Goal: Task Accomplishment & Management: Manage account settings

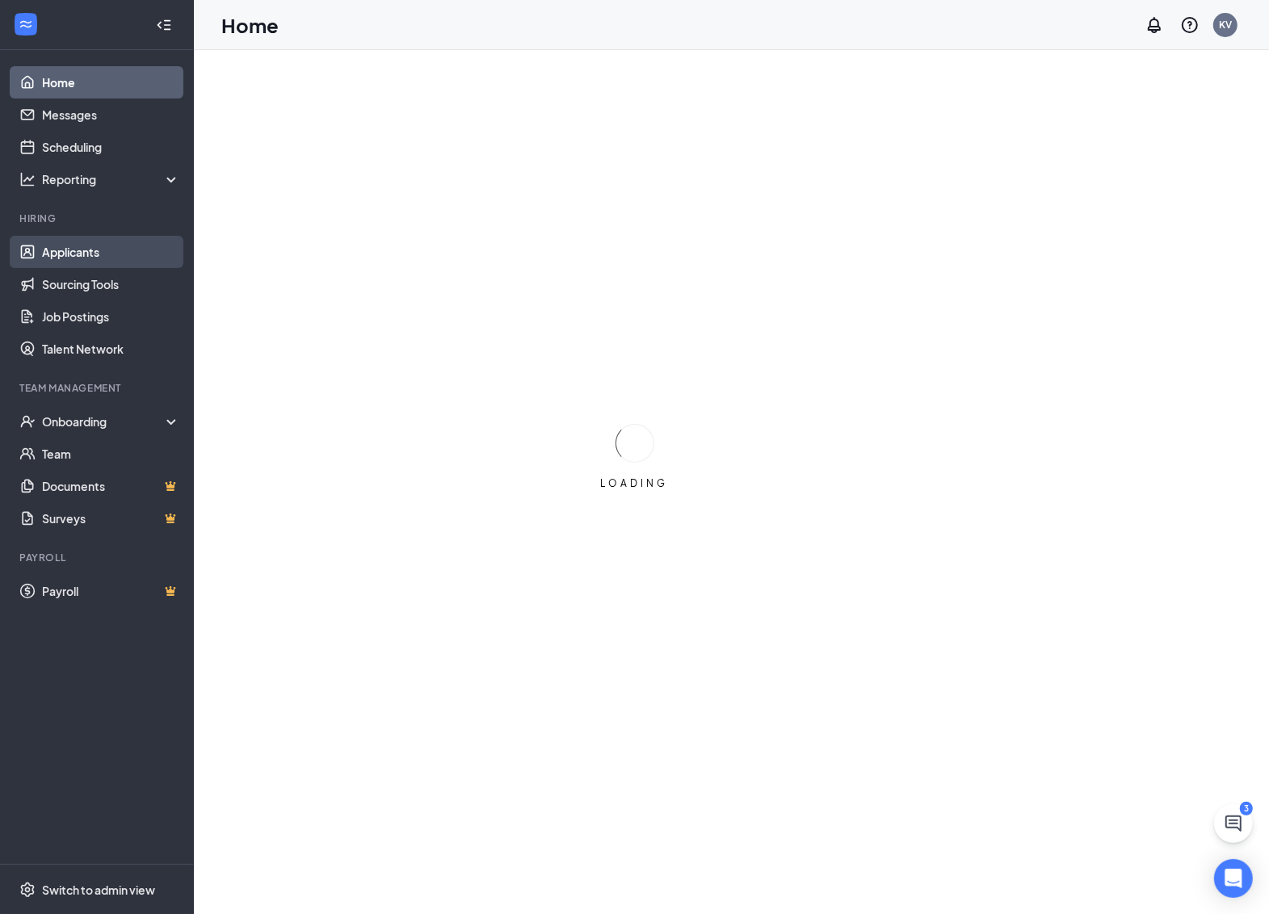
click at [59, 248] on link "Applicants" at bounding box center [111, 252] width 138 height 32
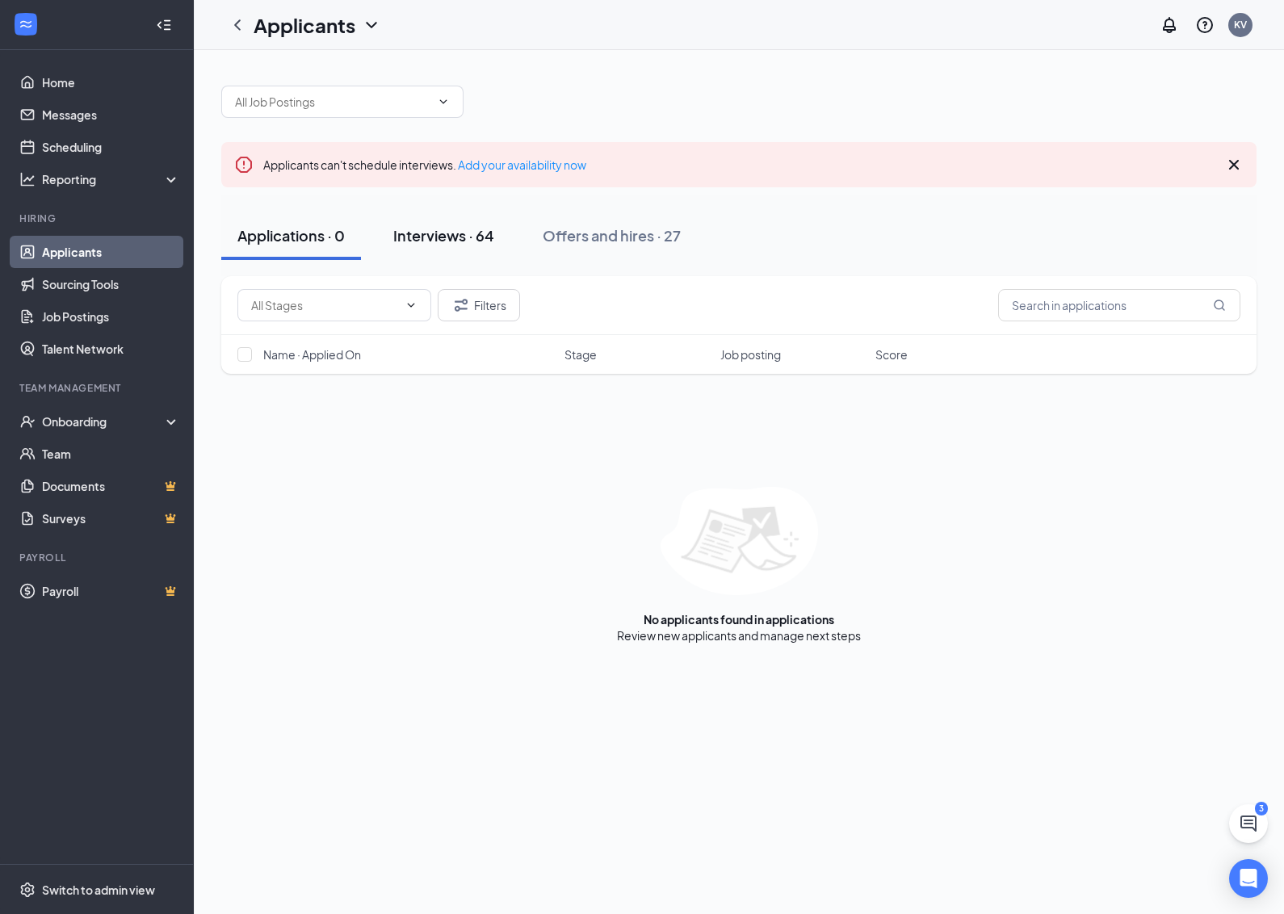
click at [420, 235] on div "Interviews · 64" at bounding box center [443, 235] width 101 height 20
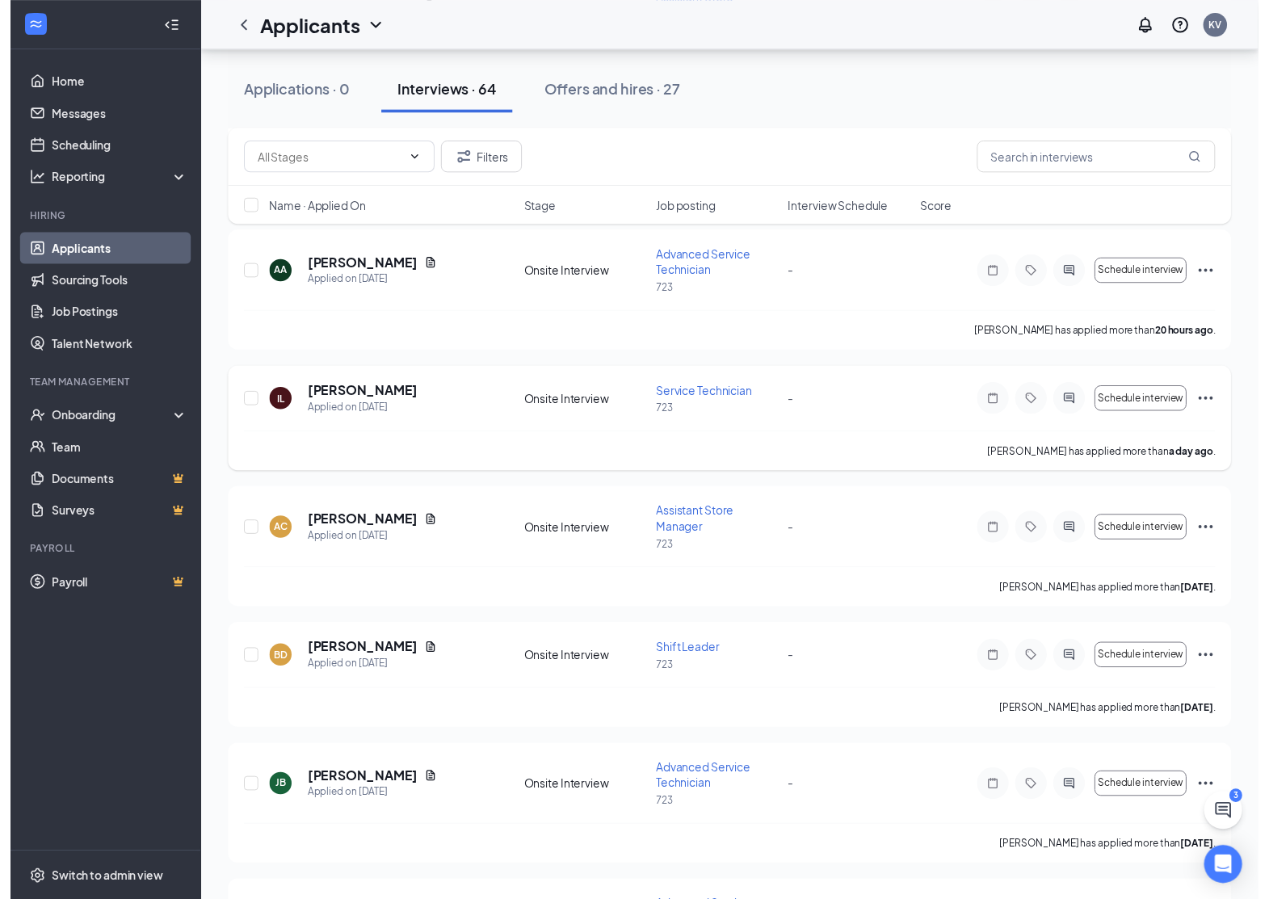
scroll to position [303, 0]
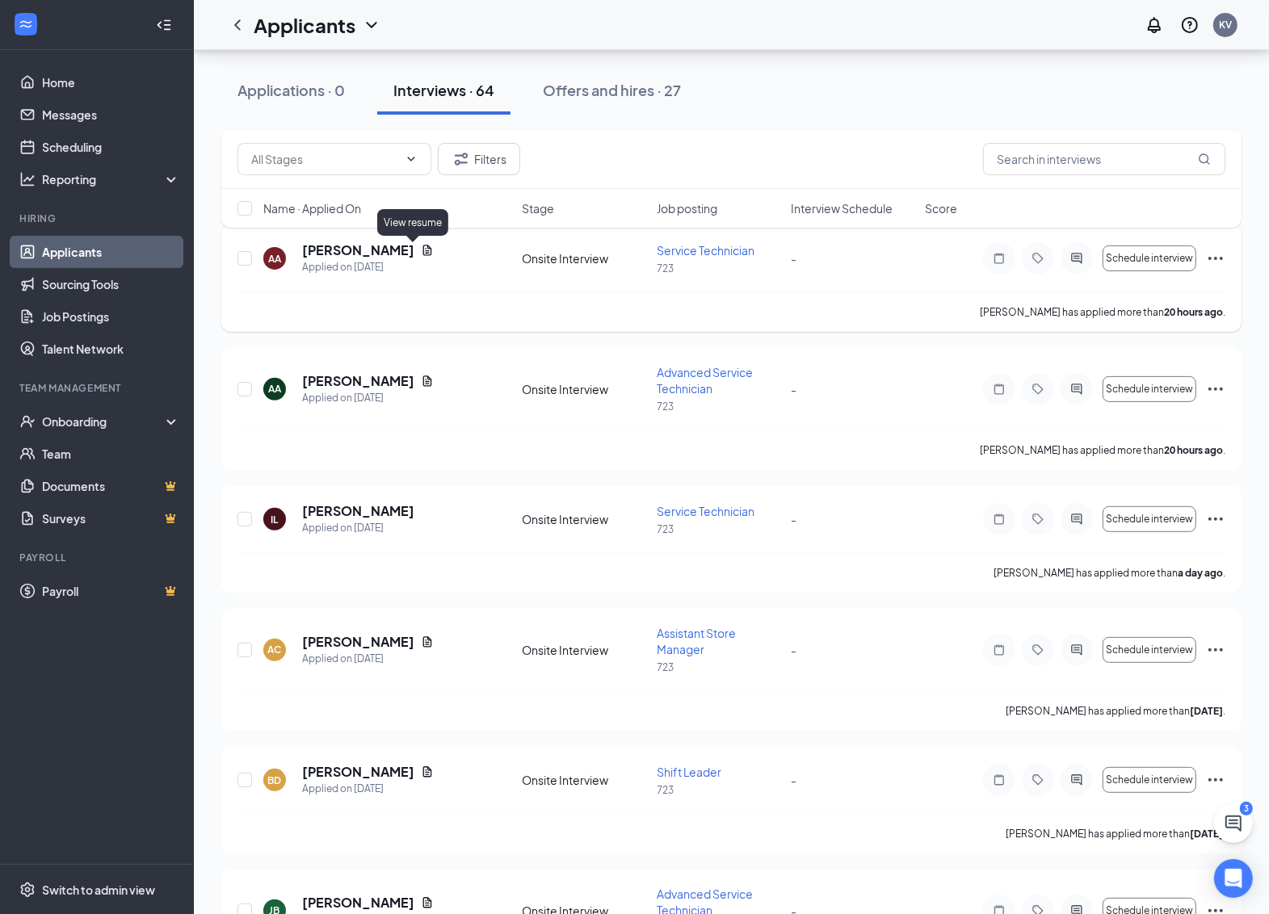
click at [421, 251] on icon "Document" at bounding box center [427, 250] width 13 height 13
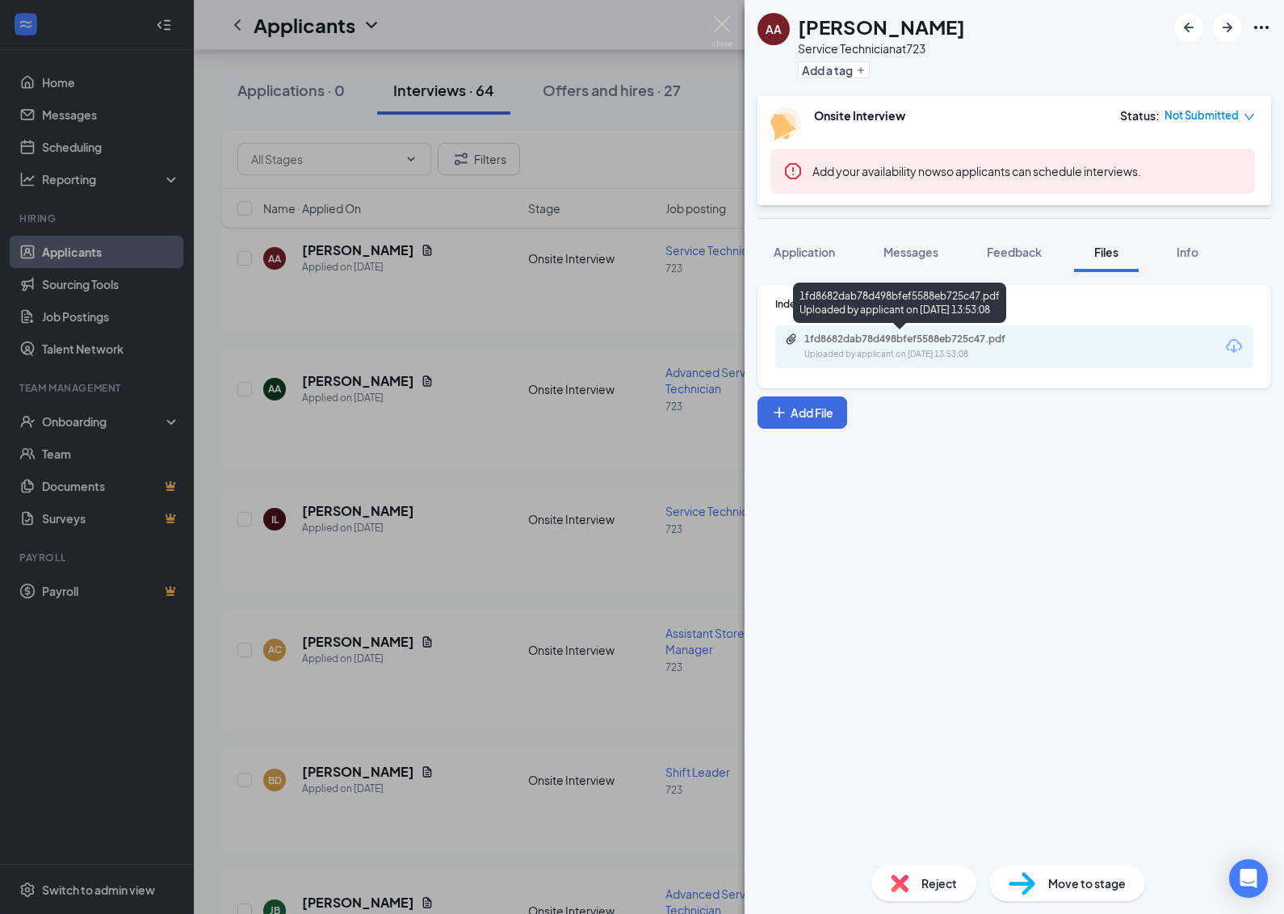
click at [889, 345] on div "1fd8682dab78d498bfef5588eb725c47.pdf" at bounding box center [918, 339] width 226 height 13
click at [640, 527] on div "AA [PERSON_NAME] Service Technician at 723 Add a tag Onsite Interview Status : …" at bounding box center [642, 457] width 1284 height 914
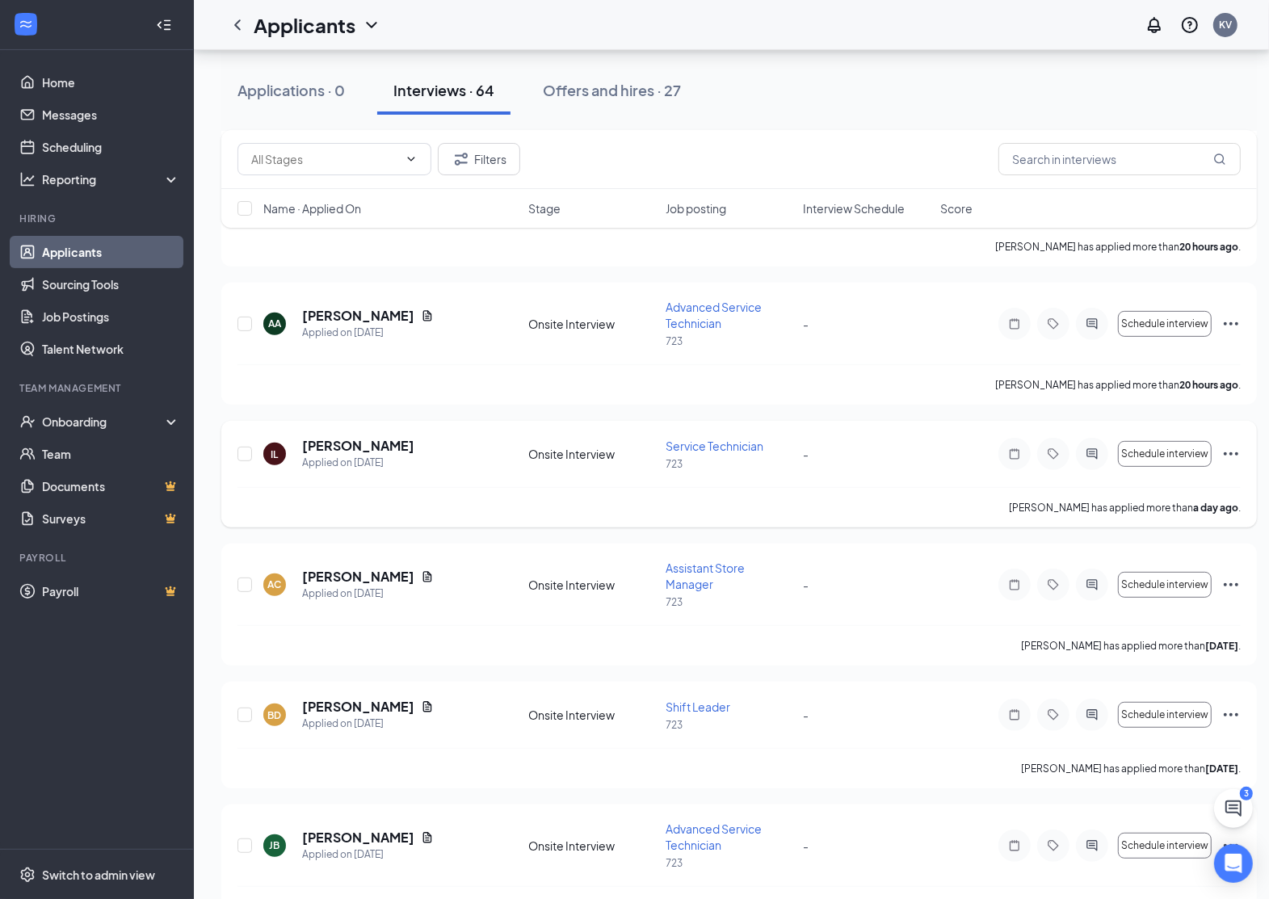
scroll to position [404, 0]
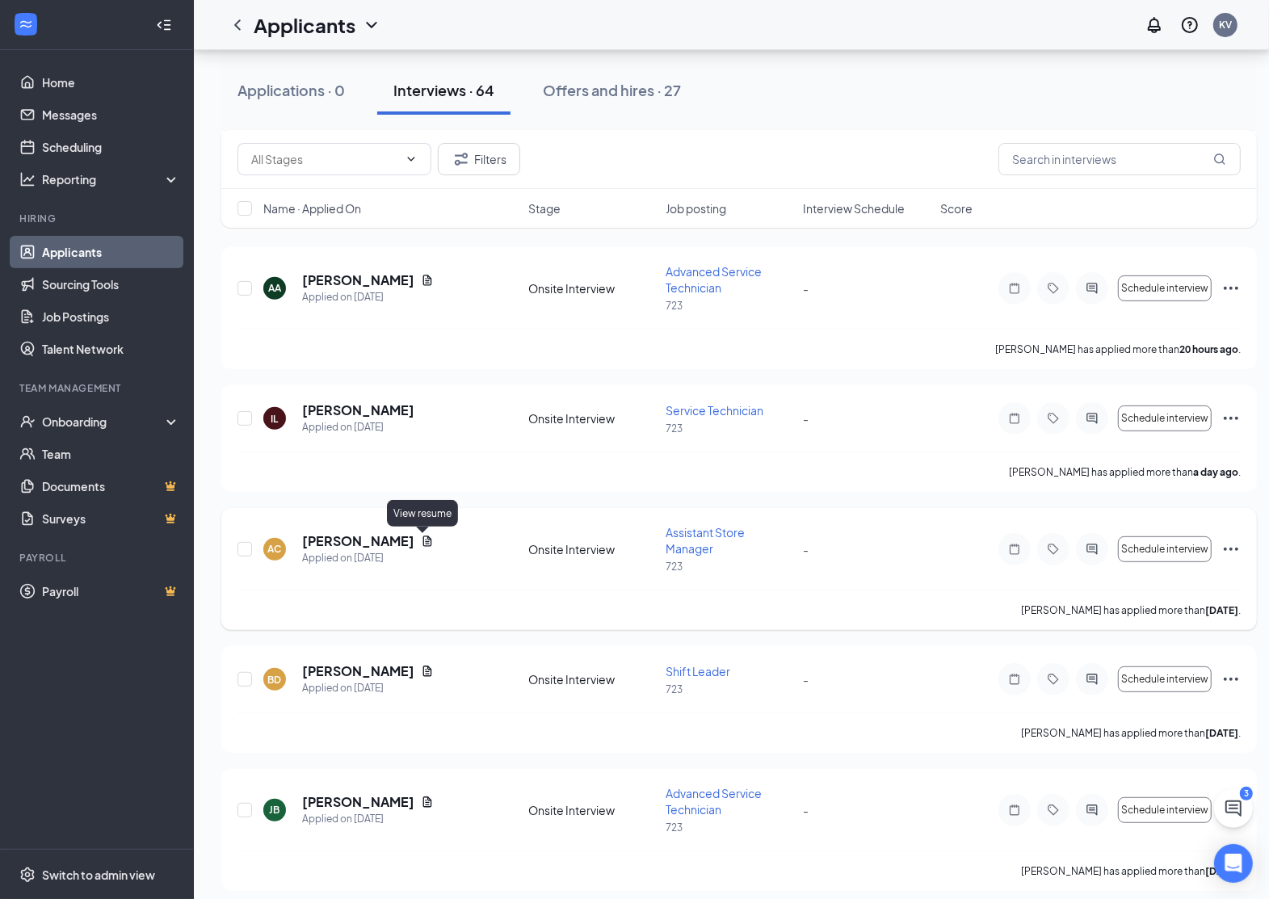
click at [423, 546] on icon "Document" at bounding box center [427, 541] width 9 height 11
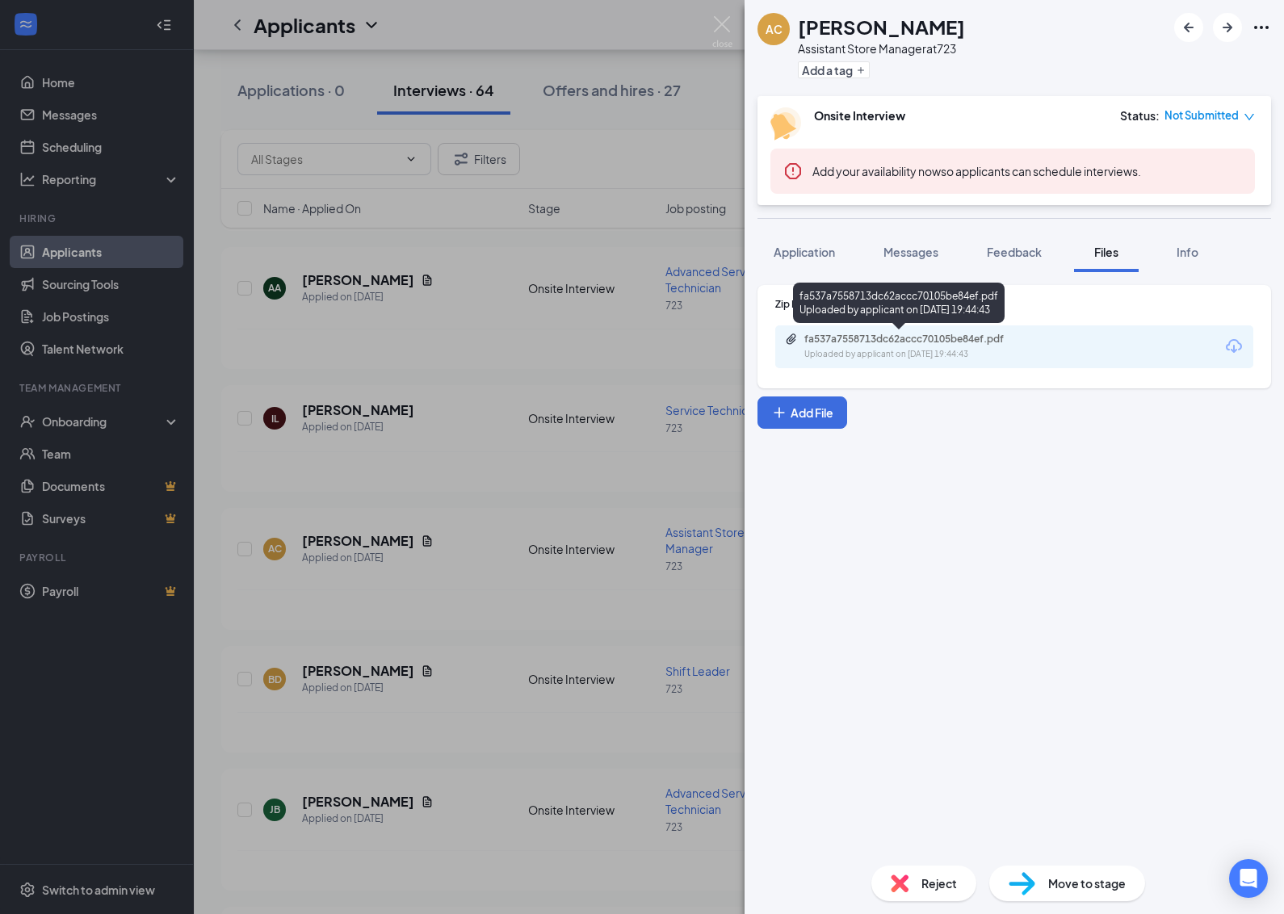
click at [1010, 355] on div "Uploaded by applicant on [DATE] 19:44:43" at bounding box center [926, 354] width 242 height 13
click at [401, 595] on div "AC [PERSON_NAME] Assistant Store Manager at 723 Add a tag Onsite Interview Stat…" at bounding box center [642, 457] width 1284 height 914
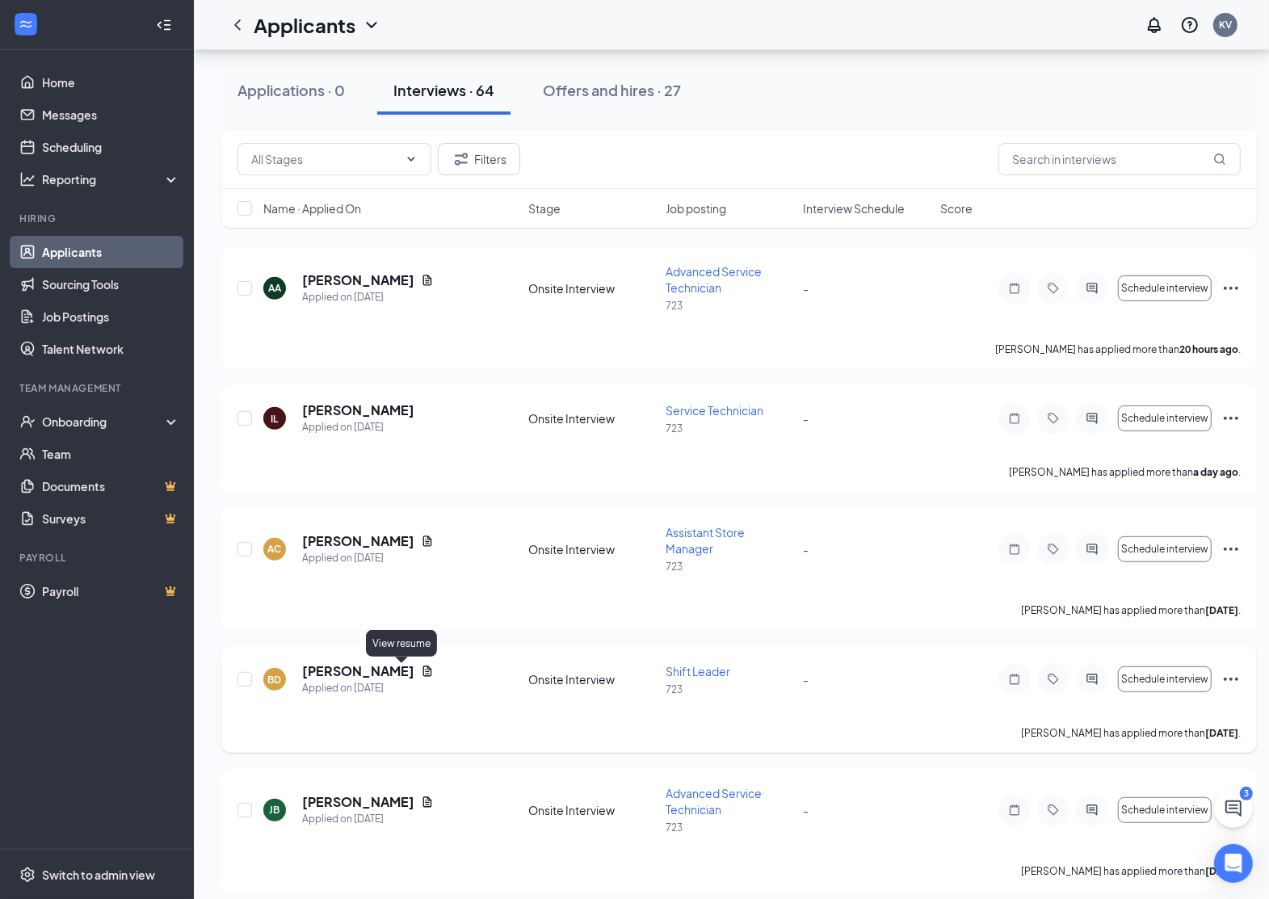
click at [423, 667] on icon "Document" at bounding box center [427, 671] width 9 height 11
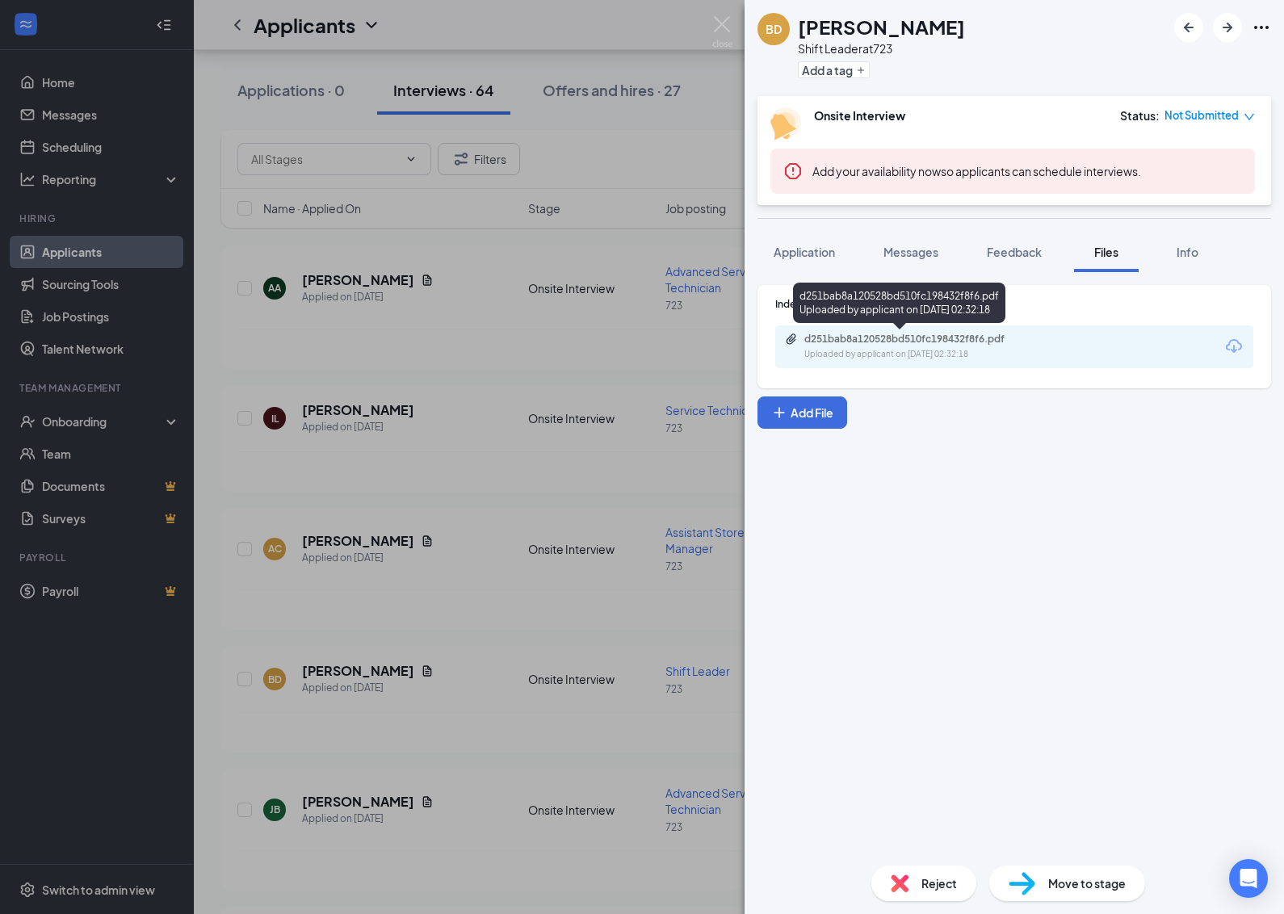
click at [890, 350] on div "Uploaded by applicant on [DATE] 02:32:18" at bounding box center [926, 354] width 242 height 13
click at [225, 495] on div "BD [PERSON_NAME] Shift Leader at 723 Add a tag Onsite Interview Status : Not Su…" at bounding box center [642, 457] width 1284 height 914
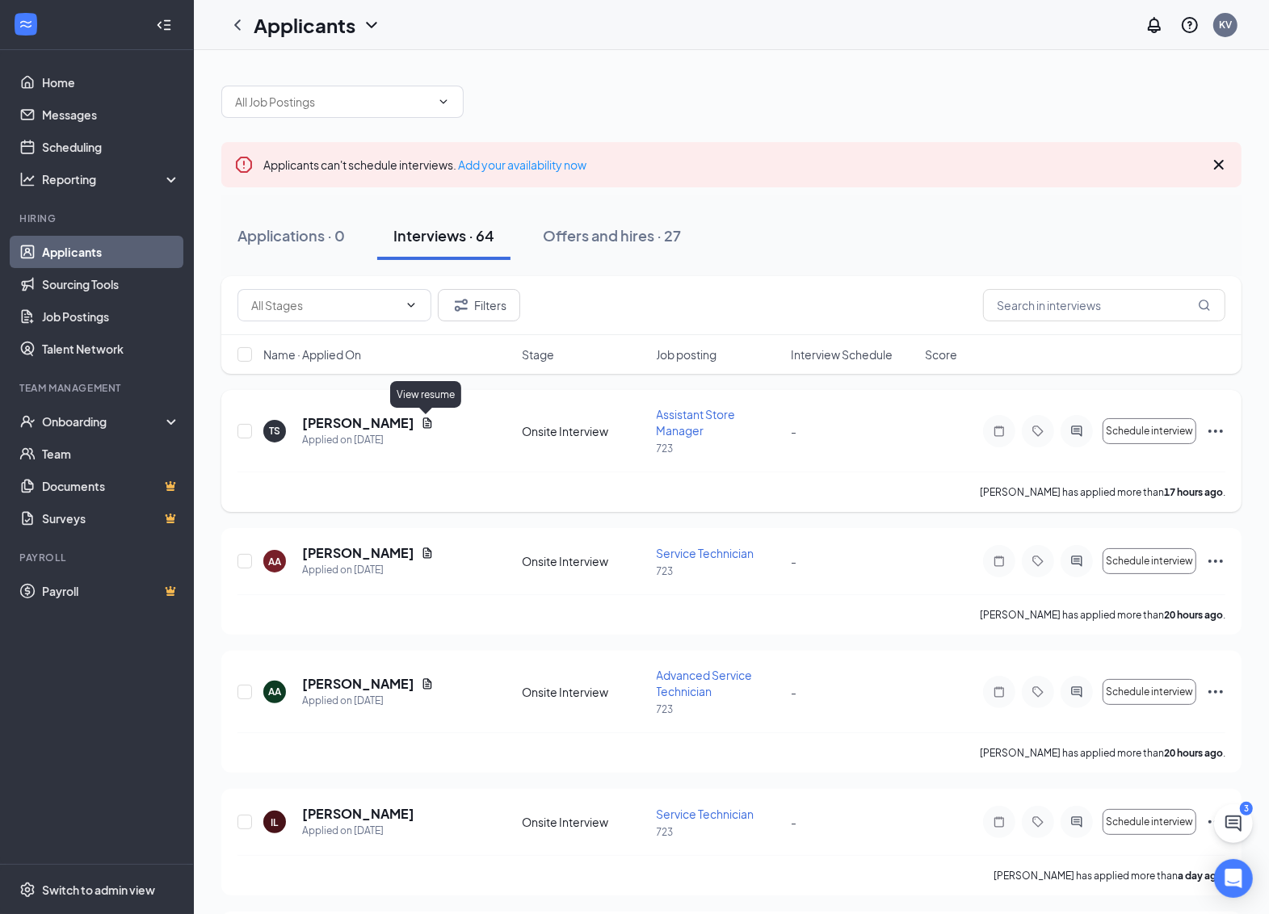
click at [422, 426] on icon "Document" at bounding box center [427, 423] width 13 height 13
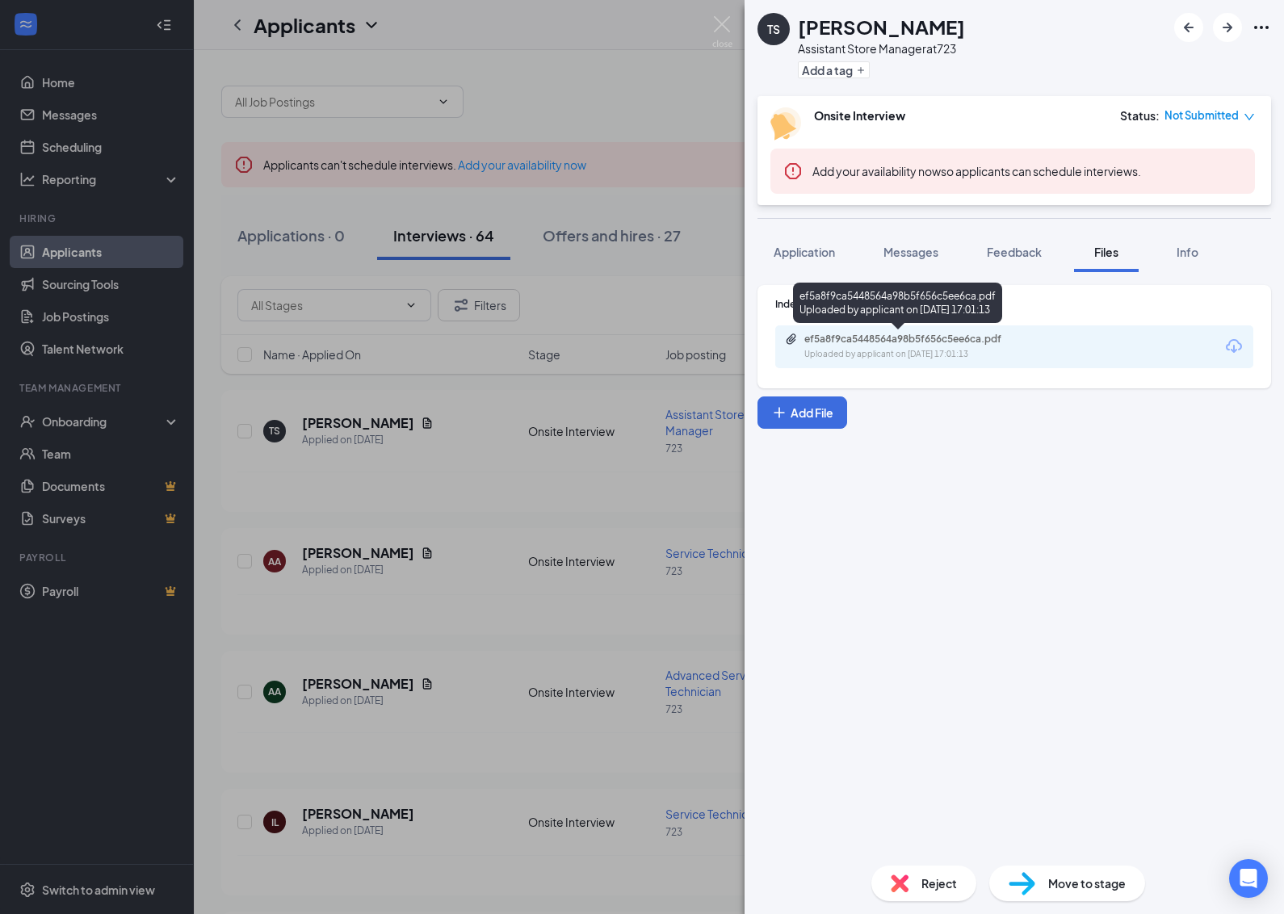
click at [926, 342] on div "ef5a8f9ca5448564a98b5f656c5ee6ca.pdf" at bounding box center [918, 339] width 226 height 13
click at [396, 263] on div "TS [PERSON_NAME] Assistant Store Manager at 723 Add a tag Onsite Interview Stat…" at bounding box center [642, 457] width 1284 height 914
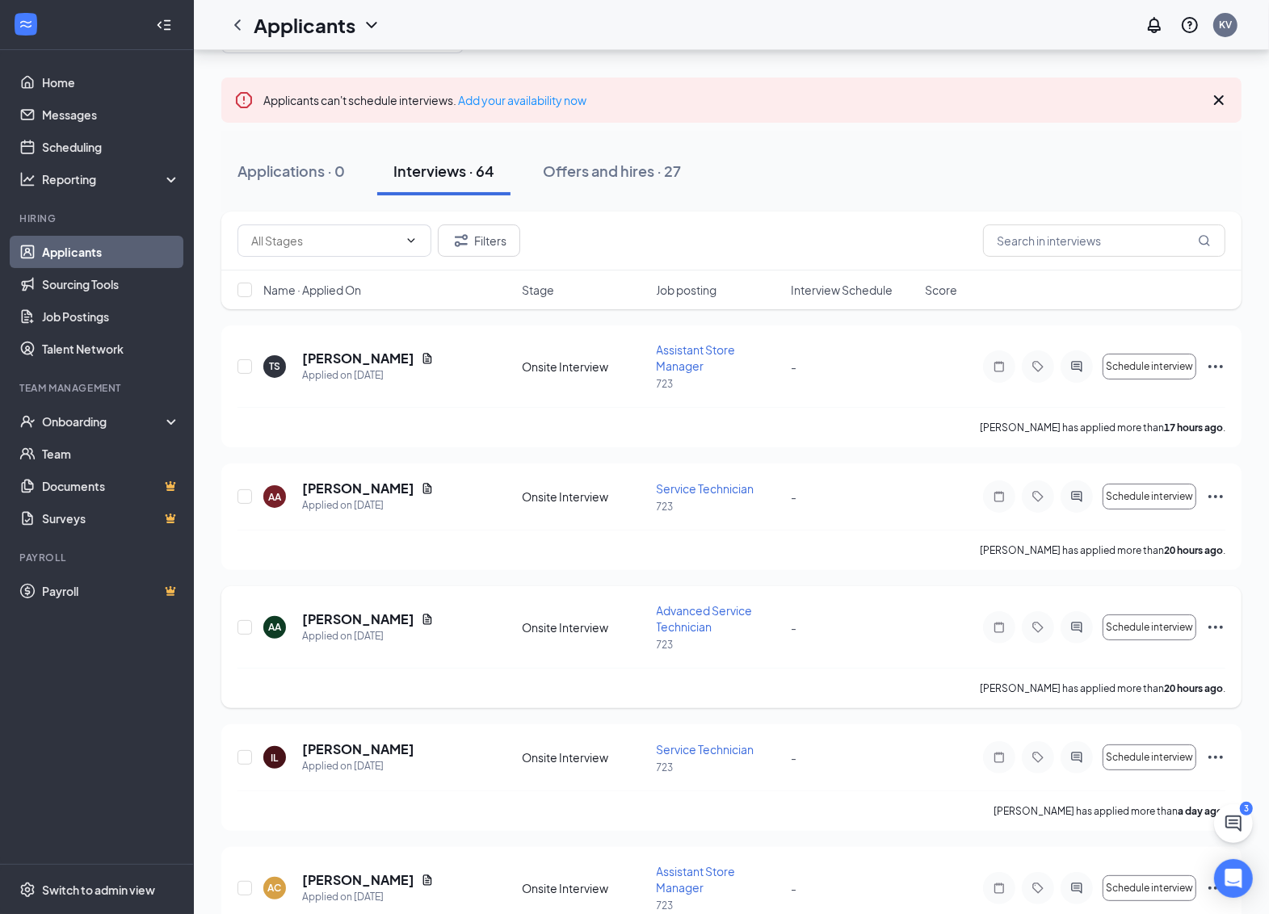
scroll to position [101, 0]
